Goal: Task Accomplishment & Management: Manage account settings

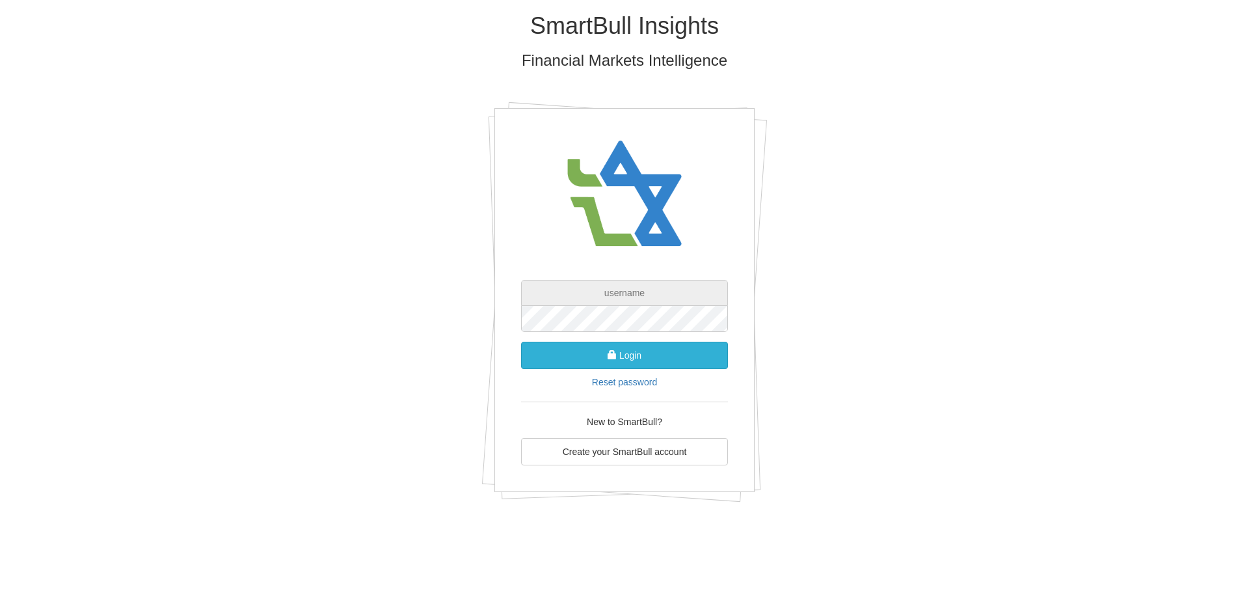
type input "[EMAIL_ADDRESS][DOMAIN_NAME]"
click at [574, 355] on button "Login" at bounding box center [624, 355] width 207 height 27
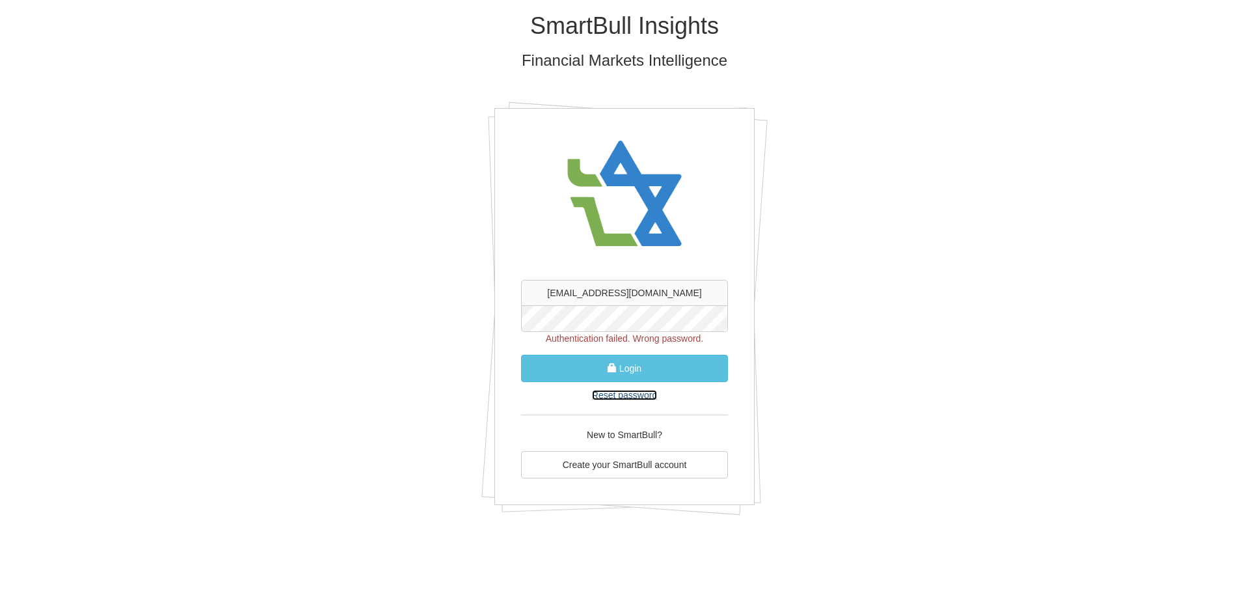
click at [642, 394] on link "Reset password" at bounding box center [624, 395] width 65 height 10
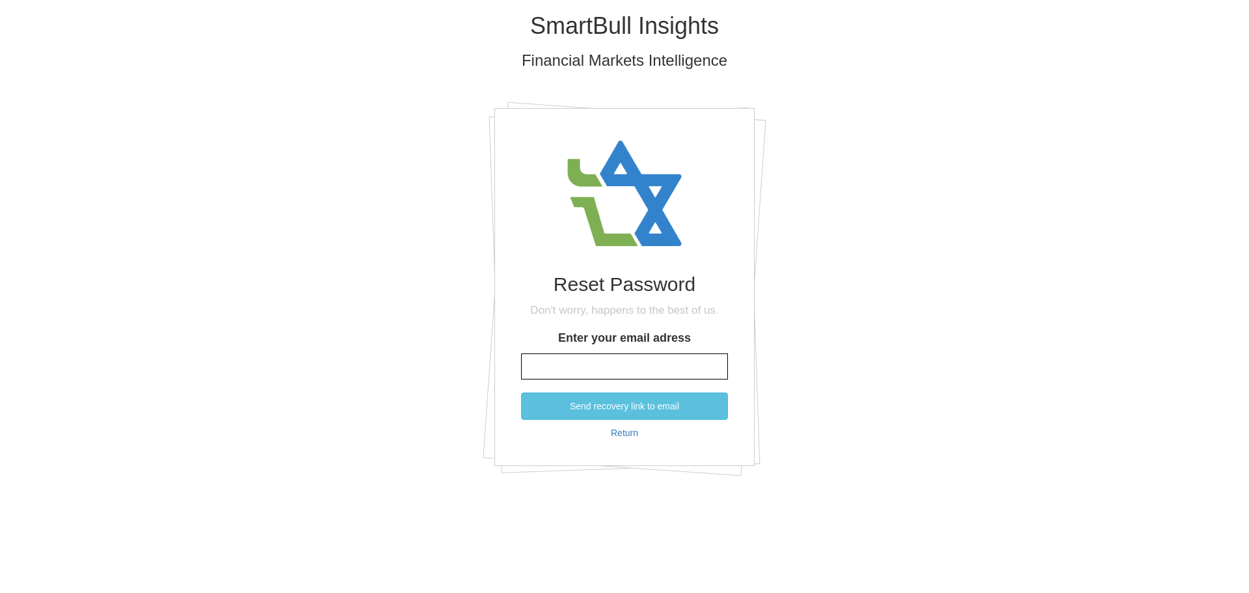
click at [636, 361] on input "Enter your email adress" at bounding box center [624, 366] width 207 height 26
type input "[EMAIL_ADDRESS][DOMAIN_NAME]"
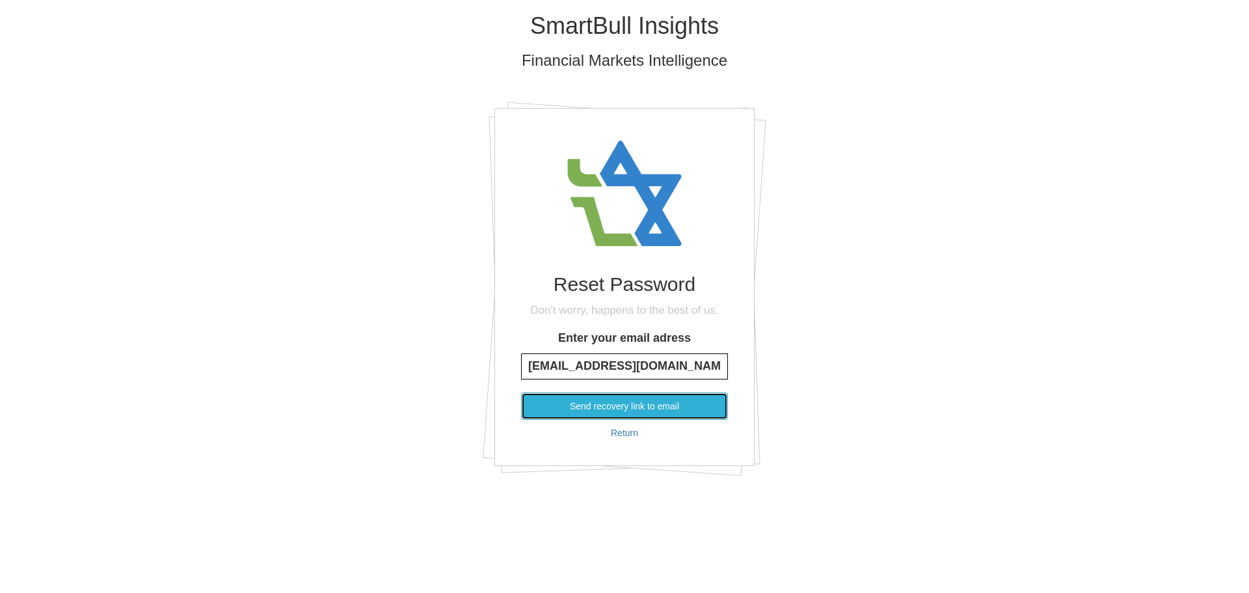
click at [618, 405] on button "Send recovery link to email" at bounding box center [624, 405] width 207 height 27
